Goal: Use online tool/utility: Utilize a website feature to perform a specific function

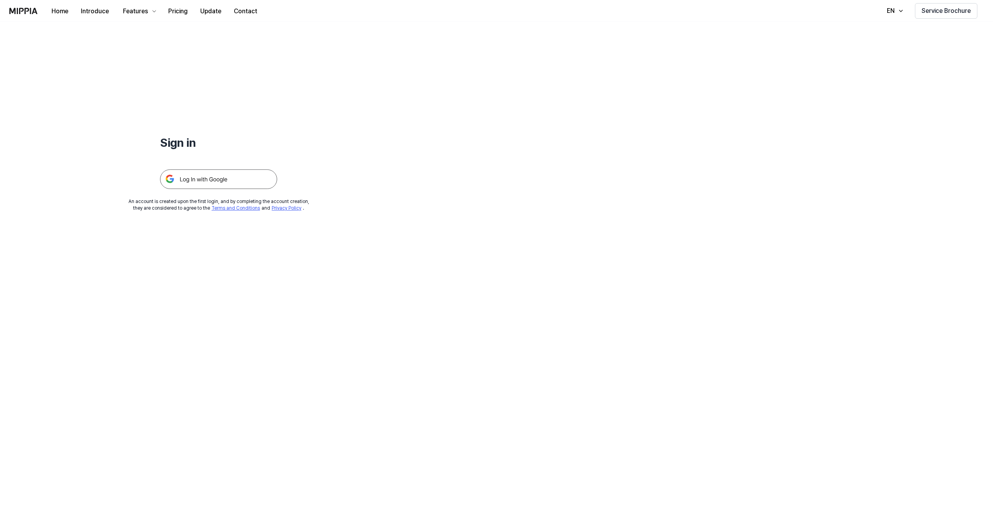
click at [198, 178] on img at bounding box center [218, 179] width 117 height 20
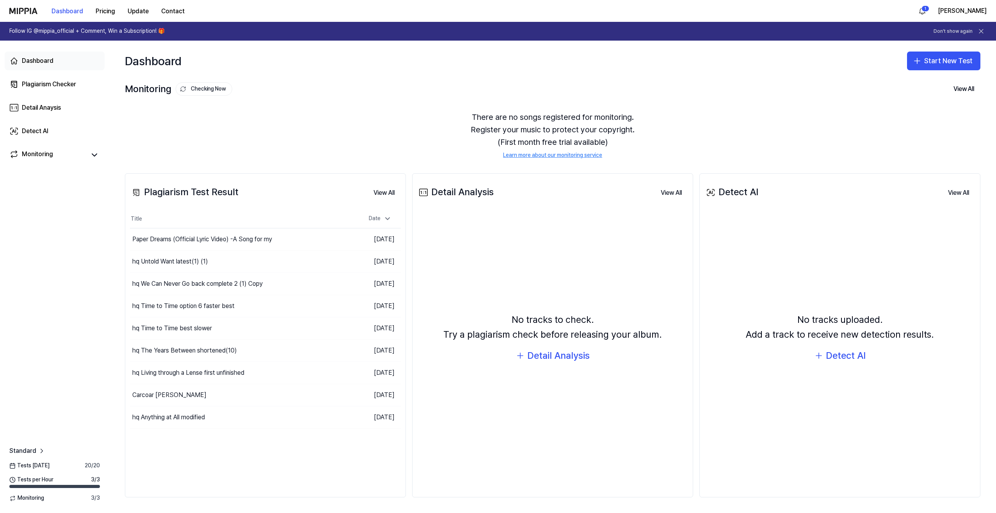
click at [35, 57] on div "Dashboard" at bounding box center [38, 60] width 32 height 9
click at [378, 190] on button "View All" at bounding box center [384, 193] width 34 height 16
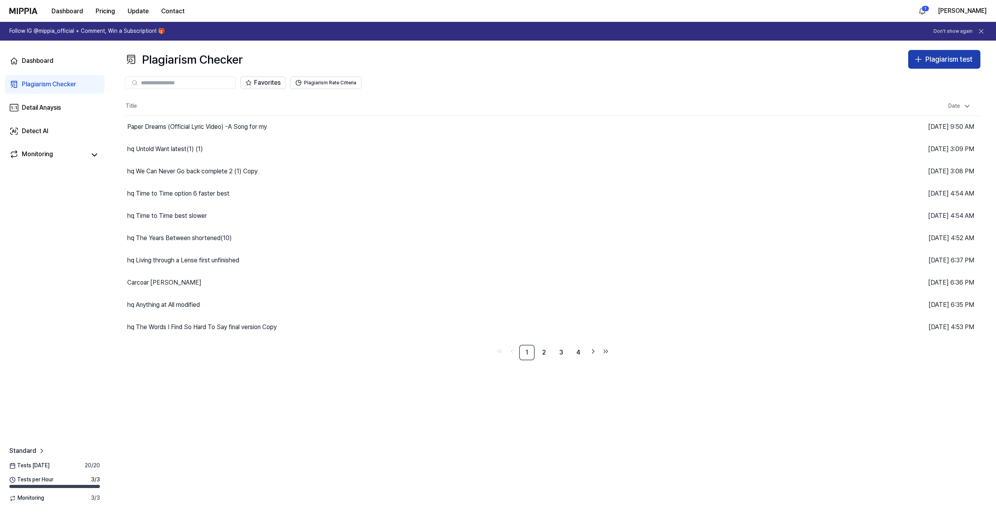
click at [941, 55] on div "Plagiarism test" at bounding box center [948, 59] width 47 height 11
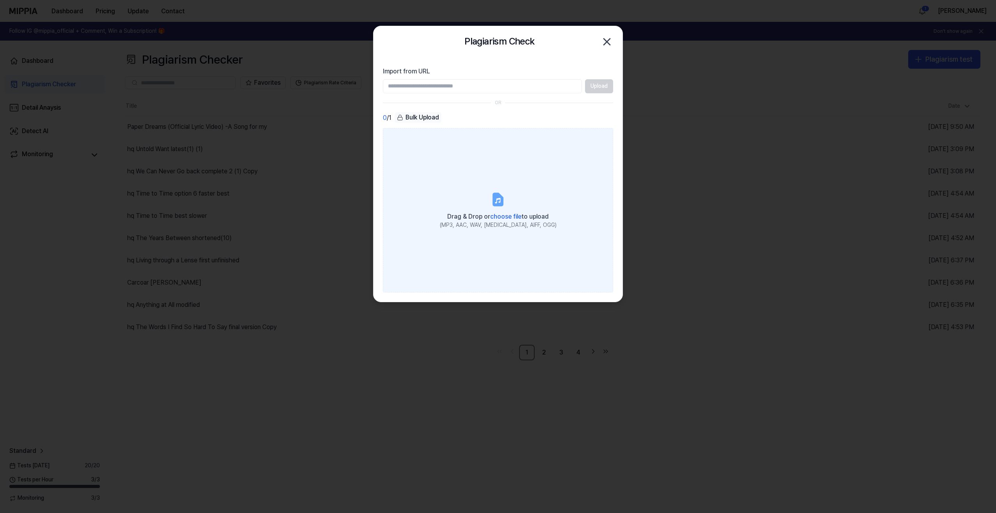
click at [496, 215] on span "choose file" at bounding box center [505, 216] width 31 height 7
click at [0, 0] on input "Drag & Drop or choose file to upload (MP3, AAC, WAV, [MEDICAL_DATA], AIFF, OGG)" at bounding box center [0, 0] width 0 height 0
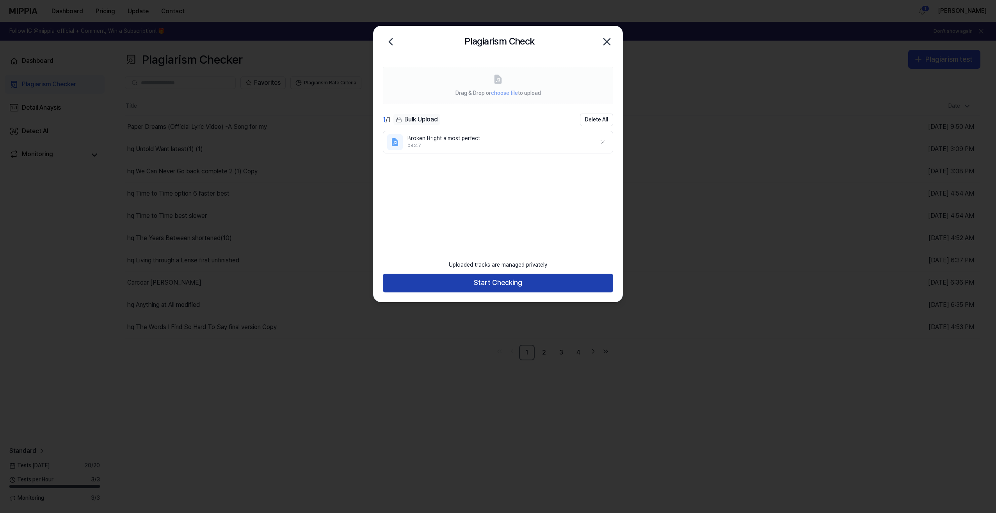
click at [495, 280] on button "Start Checking" at bounding box center [498, 283] width 230 height 19
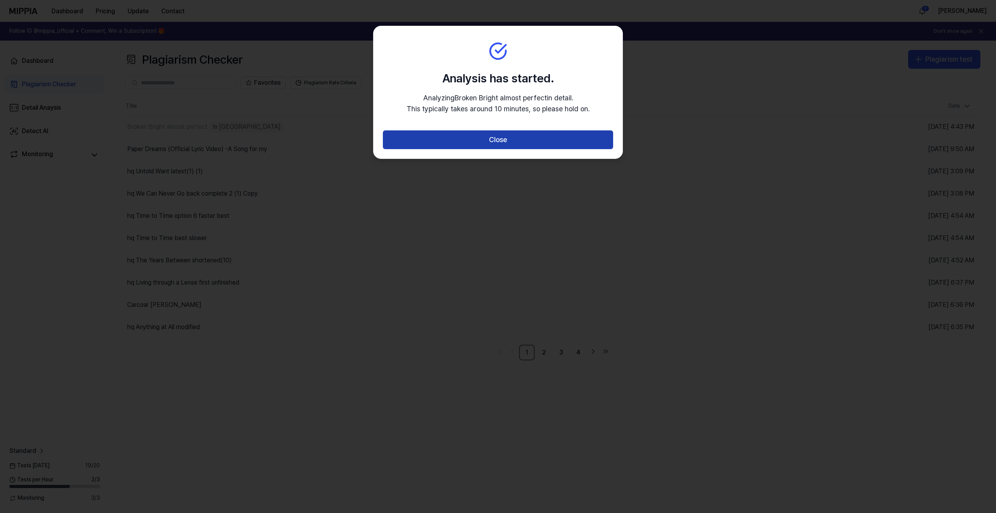
click at [524, 139] on button "Close" at bounding box center [498, 139] width 230 height 19
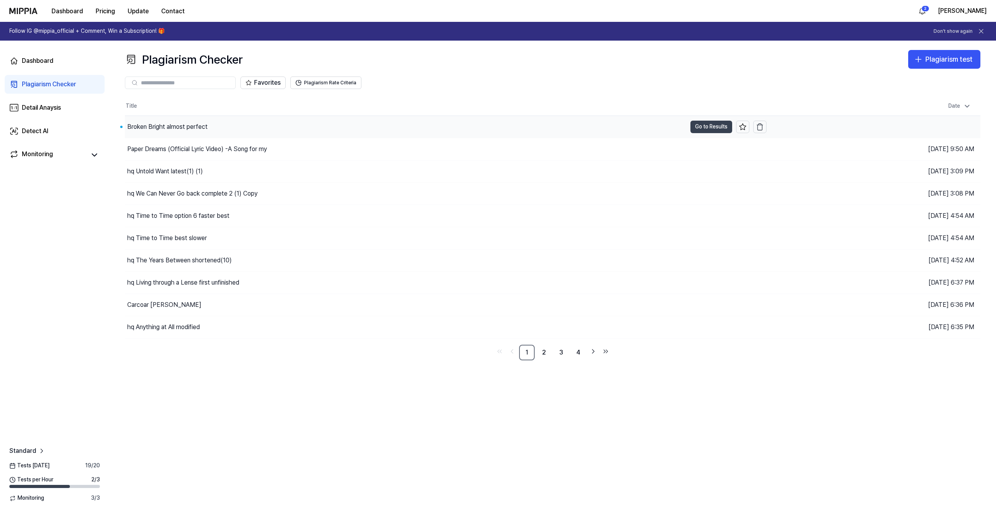
click at [703, 128] on button "Go to Results" at bounding box center [711, 127] width 42 height 12
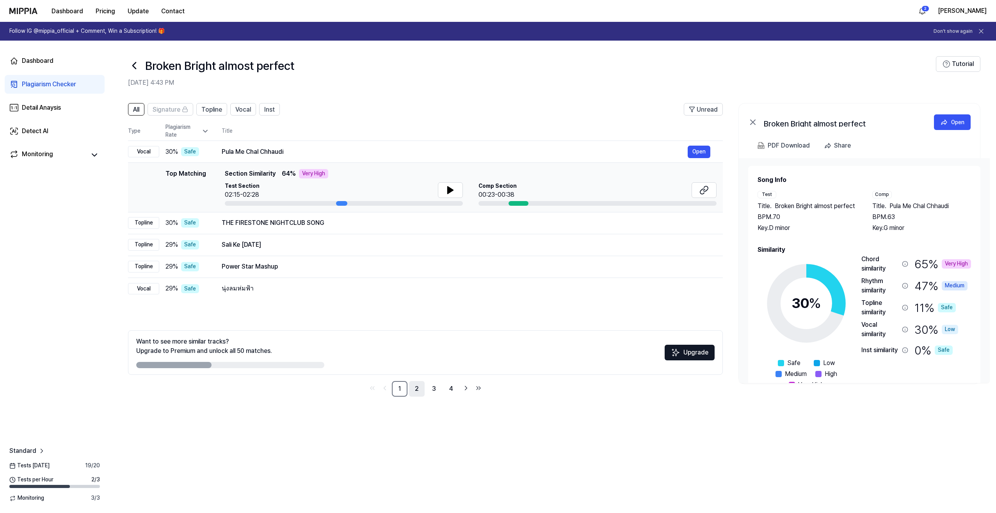
click at [418, 389] on link "2" at bounding box center [417, 389] width 16 height 16
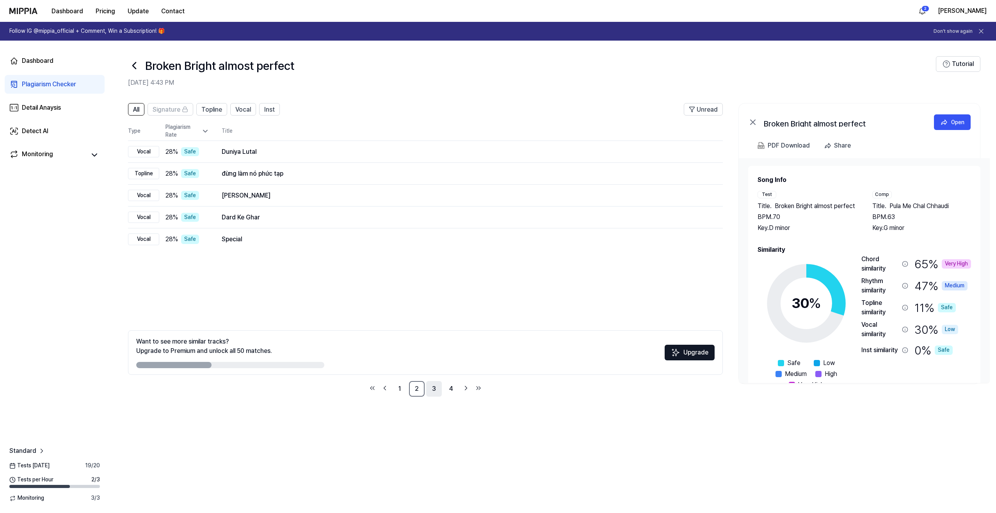
click at [433, 389] on link "3" at bounding box center [434, 389] width 16 height 16
click at [454, 390] on link "4" at bounding box center [451, 389] width 16 height 16
click at [398, 390] on link "1" at bounding box center [400, 389] width 16 height 16
